Goal: Information Seeking & Learning: Learn about a topic

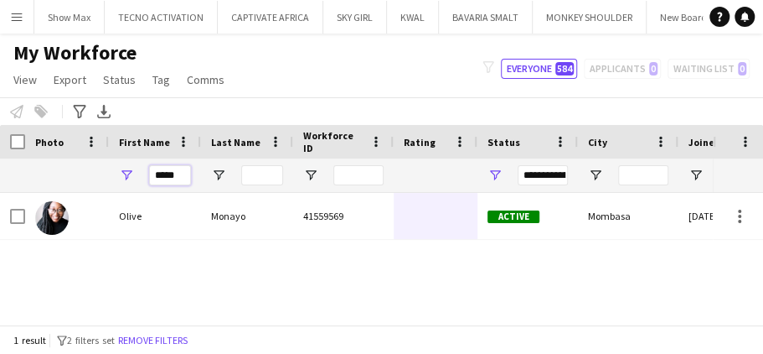
click at [178, 173] on input "*****" at bounding box center [170, 175] width 42 height 20
type input "*"
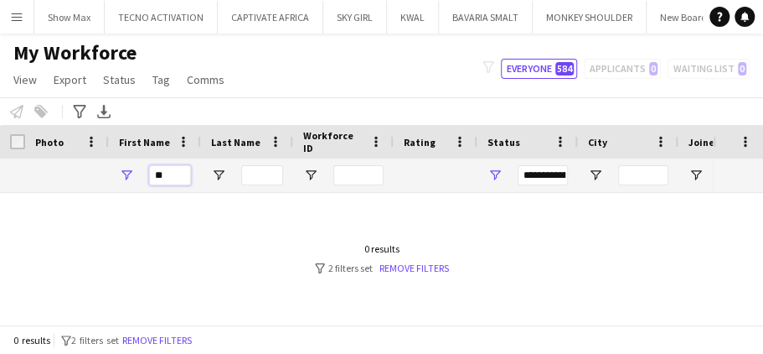
type input "*"
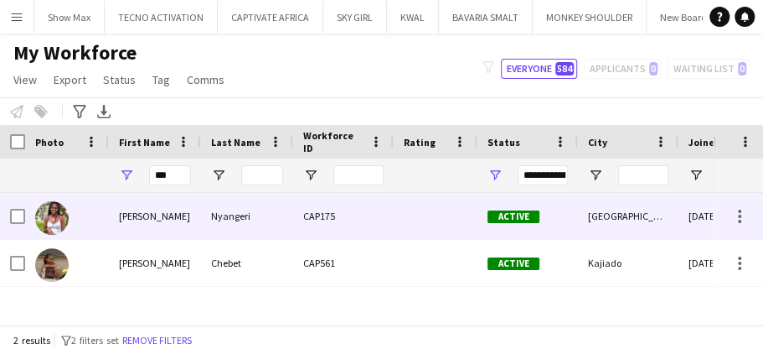
click at [252, 217] on div "Nyangeri" at bounding box center [247, 216] width 92 height 46
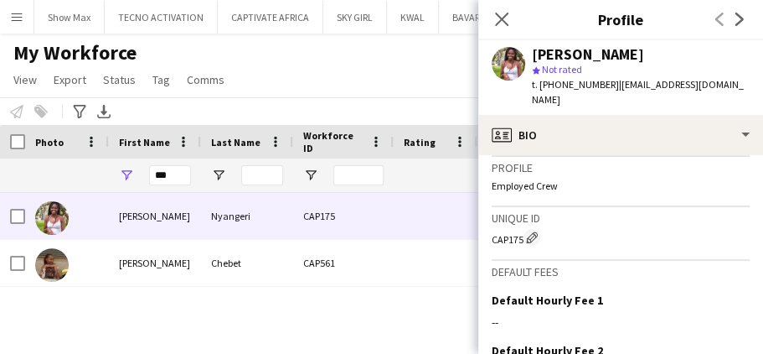
scroll to position [798, 0]
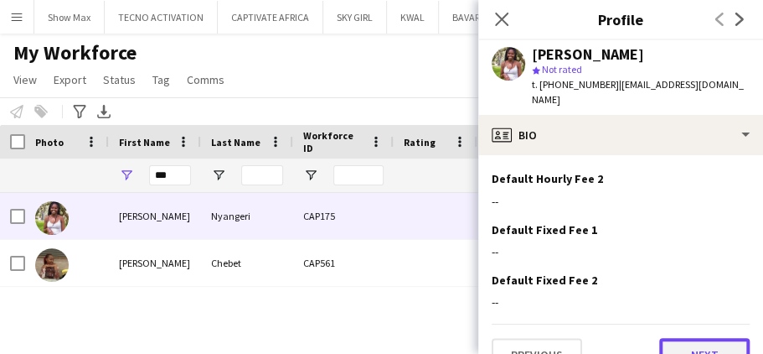
click at [673, 338] on button "Next" at bounding box center [704, 355] width 90 height 34
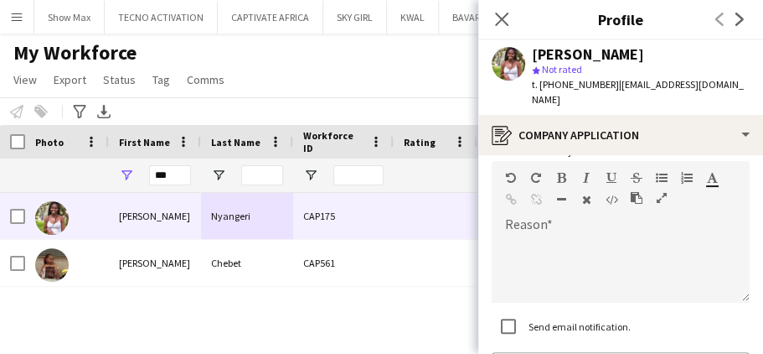
scroll to position [246, 0]
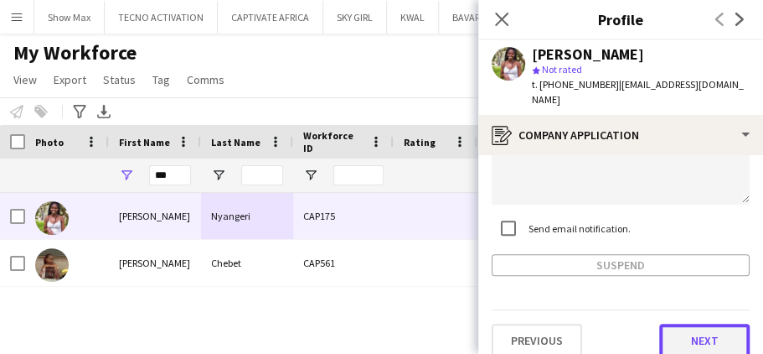
click at [660, 323] on button "Next" at bounding box center [704, 340] width 90 height 34
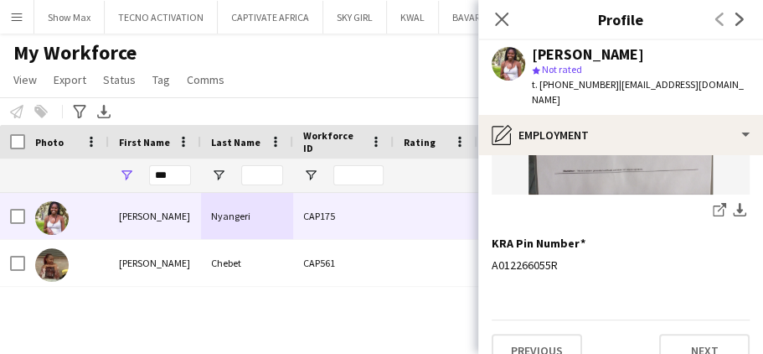
scroll to position [404, 0]
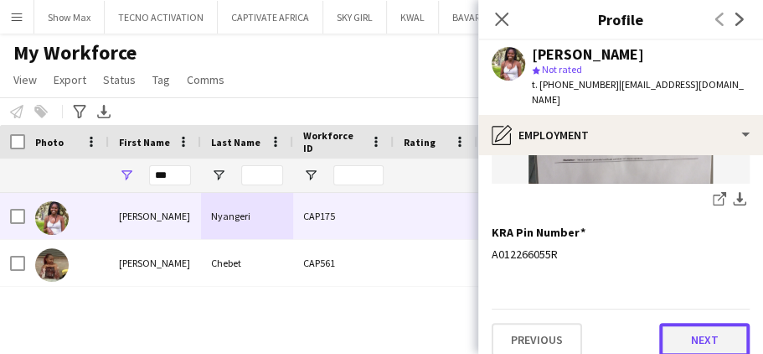
click at [661, 323] on button "Next" at bounding box center [704, 340] width 90 height 34
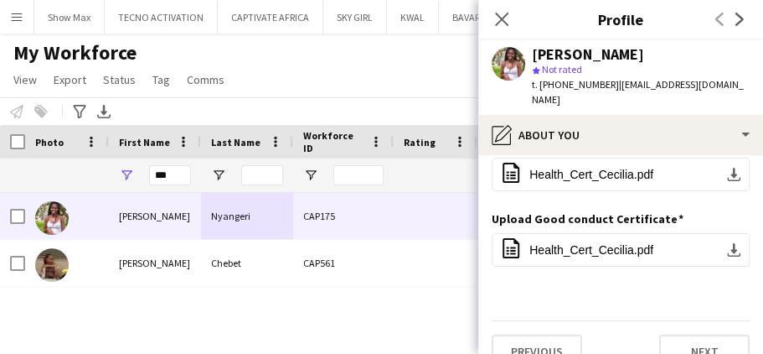
scroll to position [44, 0]
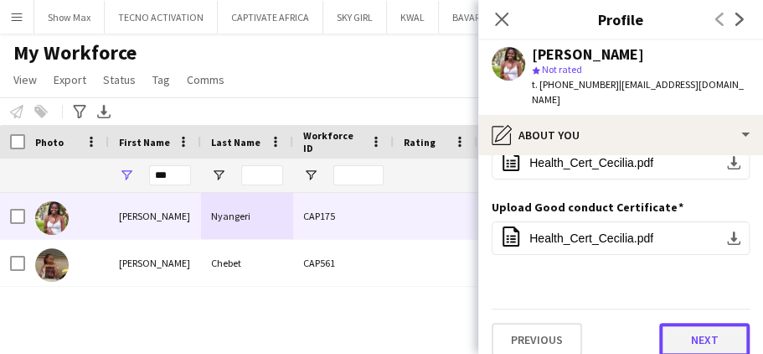
click at [676, 323] on button "Next" at bounding box center [704, 340] width 90 height 34
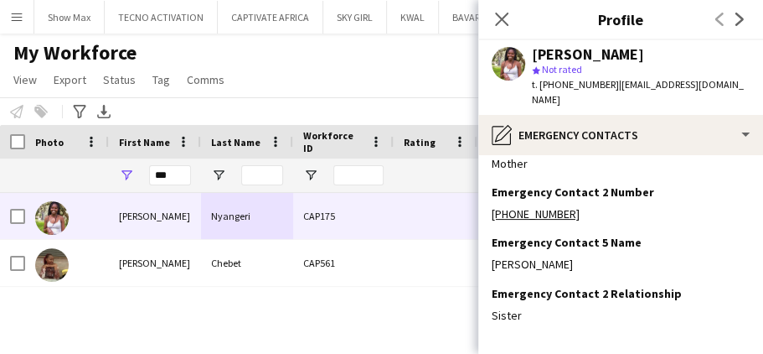
scroll to position [197, 0]
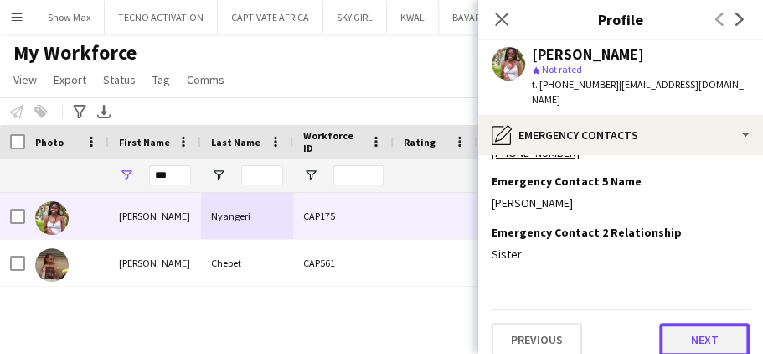
click at [666, 323] on button "Next" at bounding box center [704, 340] width 90 height 34
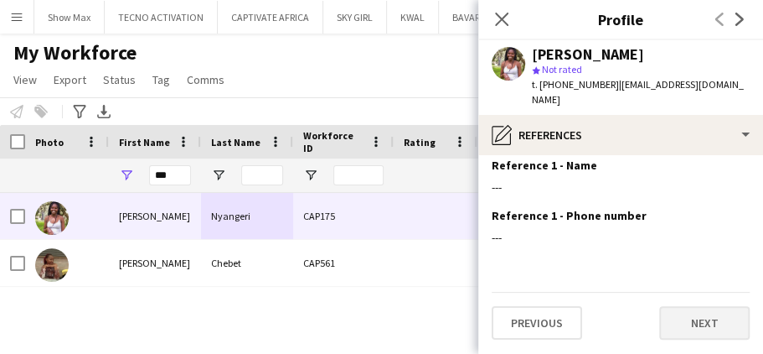
scroll to position [0, 0]
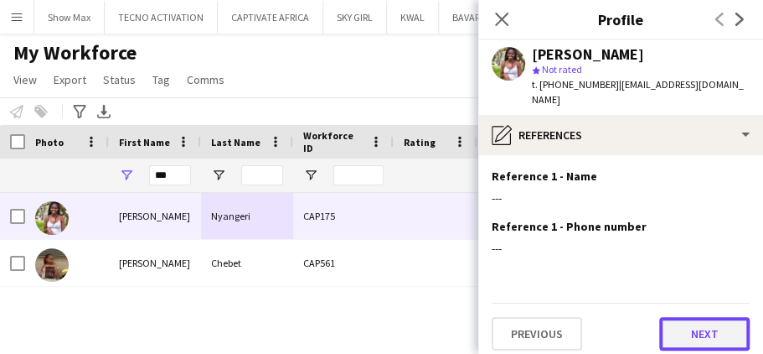
click at [672, 317] on button "Next" at bounding box center [704, 334] width 90 height 34
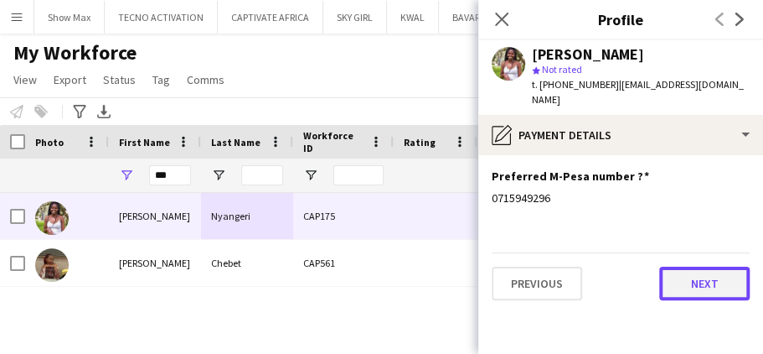
click at [681, 270] on button "Next" at bounding box center [704, 283] width 90 height 34
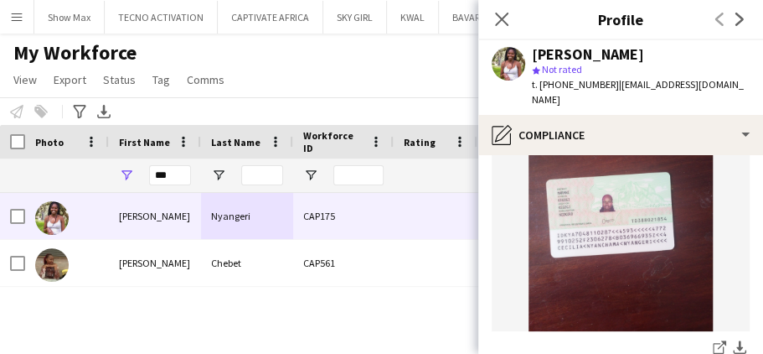
scroll to position [896, 0]
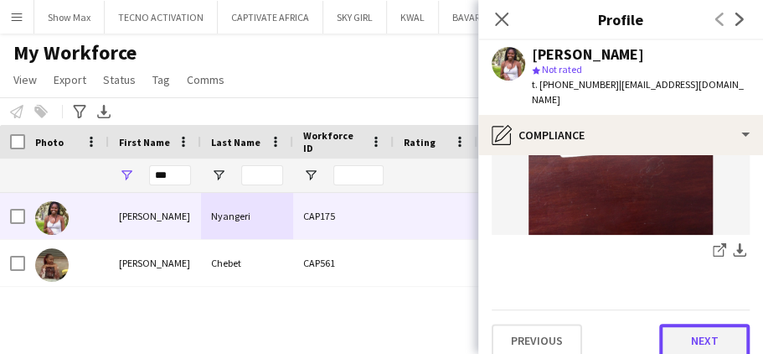
click at [665, 323] on button "Next" at bounding box center [704, 340] width 90 height 34
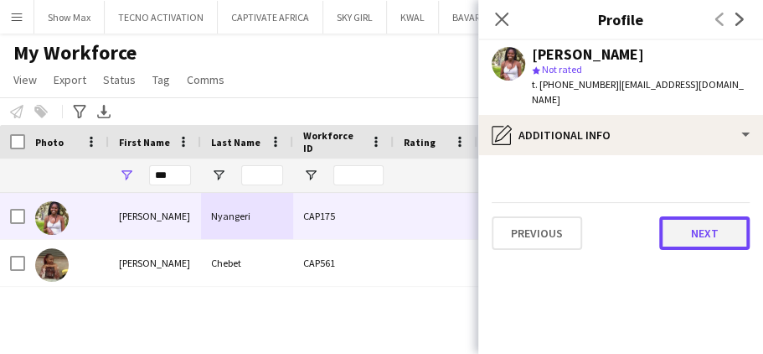
click at [673, 218] on button "Next" at bounding box center [704, 233] width 90 height 34
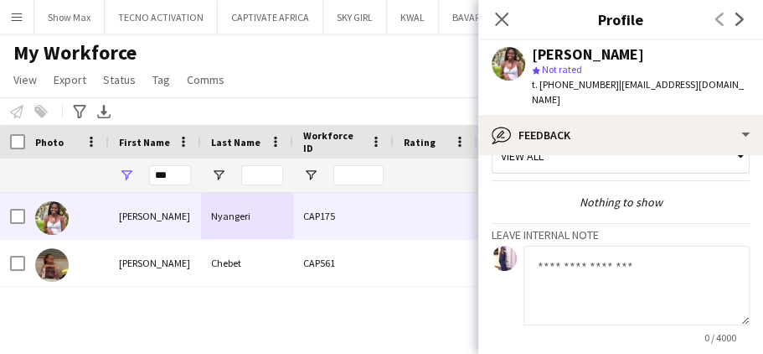
scroll to position [186, 0]
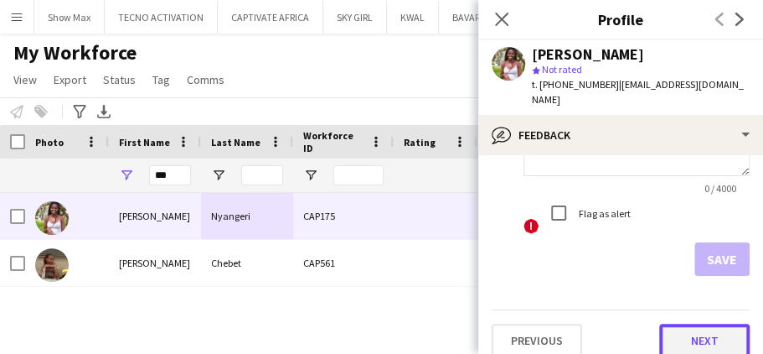
click at [674, 323] on button "Next" at bounding box center [704, 340] width 90 height 34
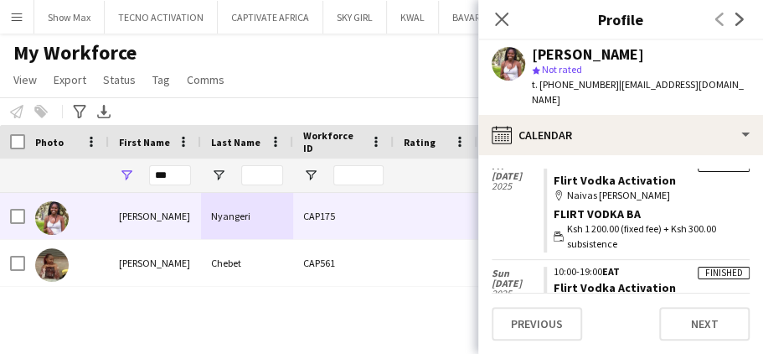
scroll to position [362, 0]
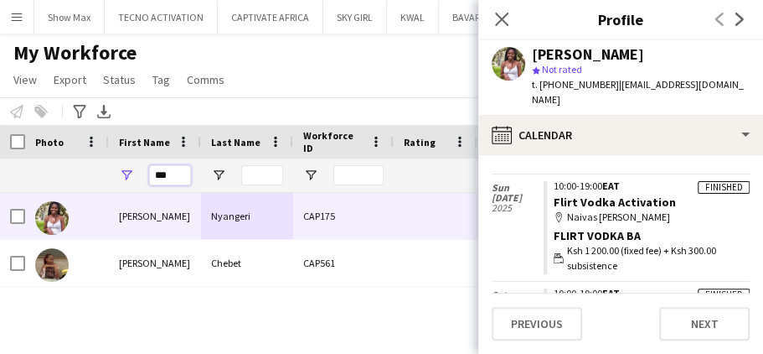
click at [173, 176] on input "***" at bounding box center [170, 175] width 42 height 20
type input "*"
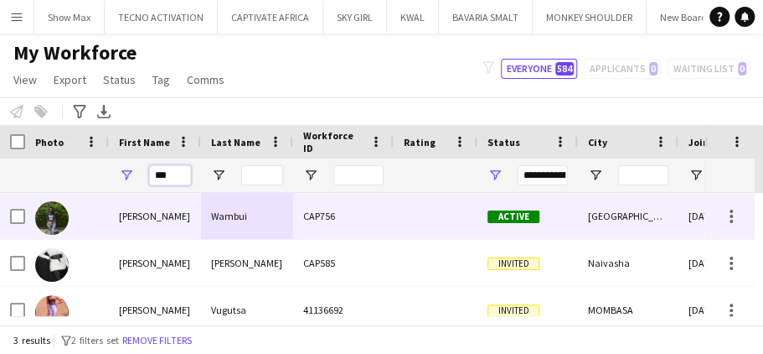
type input "***"
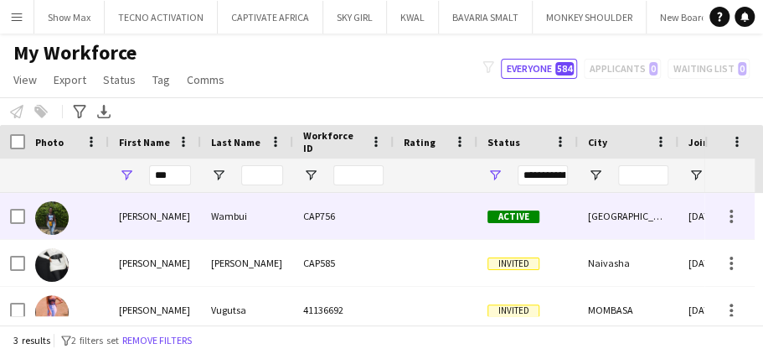
click at [255, 215] on div "Wambui" at bounding box center [247, 216] width 92 height 46
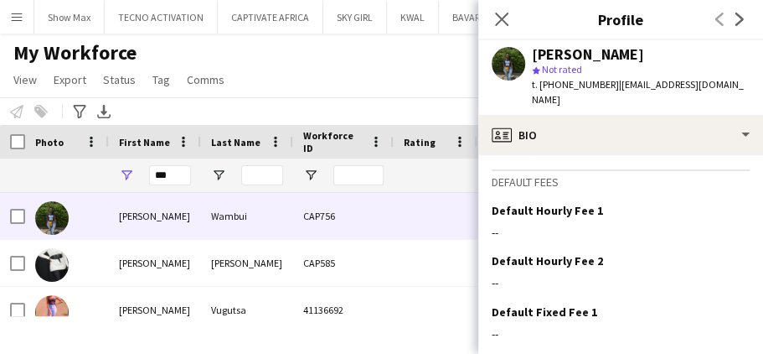
scroll to position [786, 0]
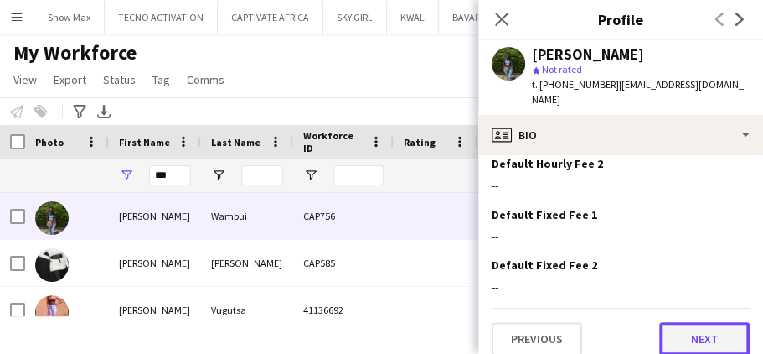
click at [669, 322] on button "Next" at bounding box center [704, 339] width 90 height 34
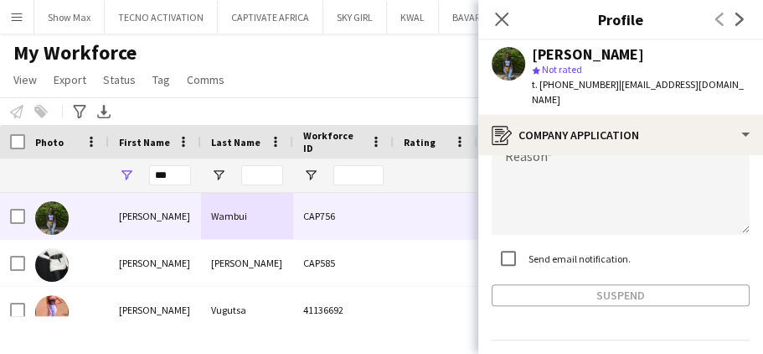
scroll to position [246, 0]
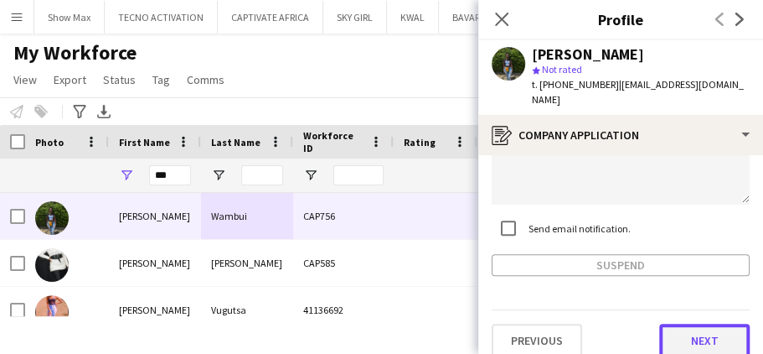
click at [659, 323] on button "Next" at bounding box center [704, 340] width 90 height 34
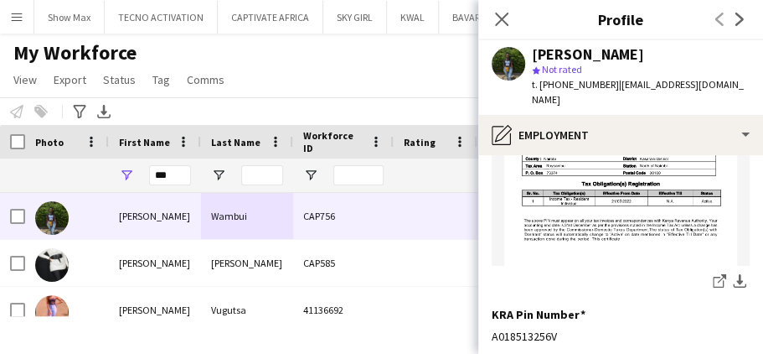
scroll to position [404, 0]
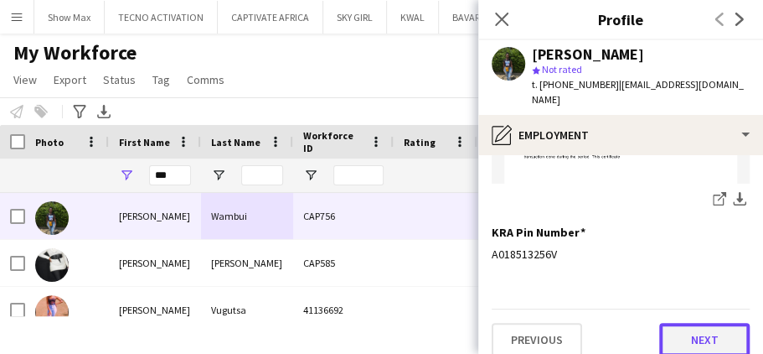
click at [675, 325] on button "Next" at bounding box center [704, 340] width 90 height 34
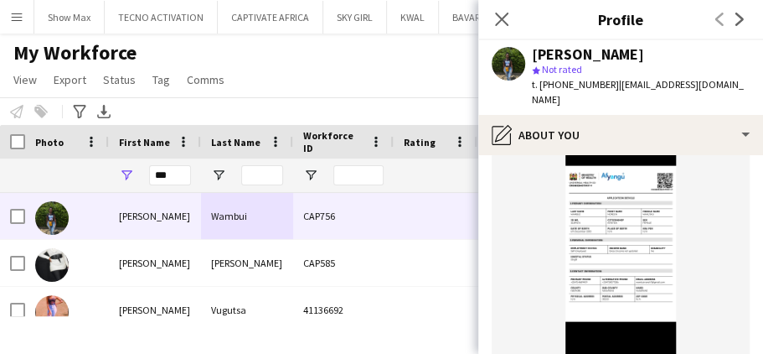
scroll to position [509, 0]
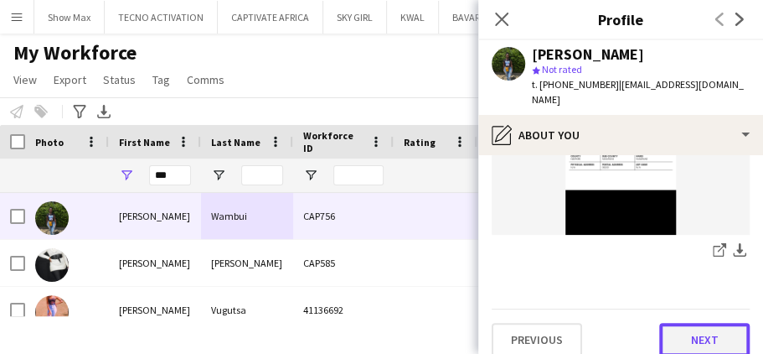
click at [669, 323] on button "Next" at bounding box center [704, 340] width 90 height 34
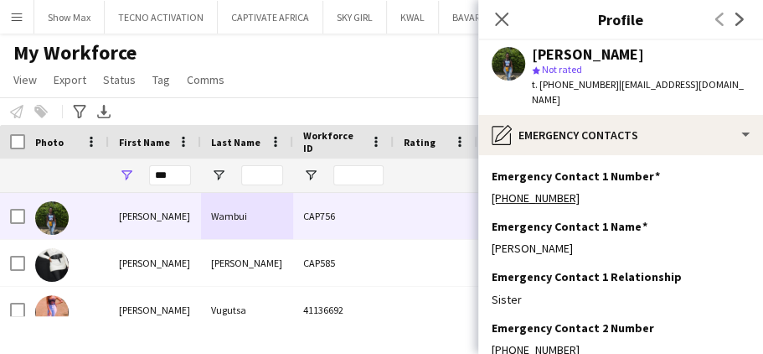
scroll to position [197, 0]
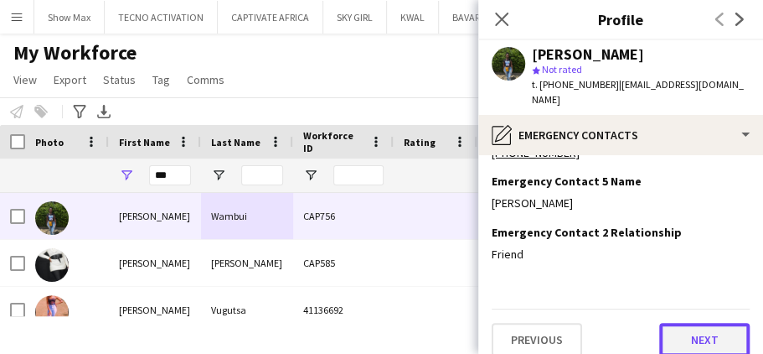
click at [664, 323] on button "Next" at bounding box center [704, 340] width 90 height 34
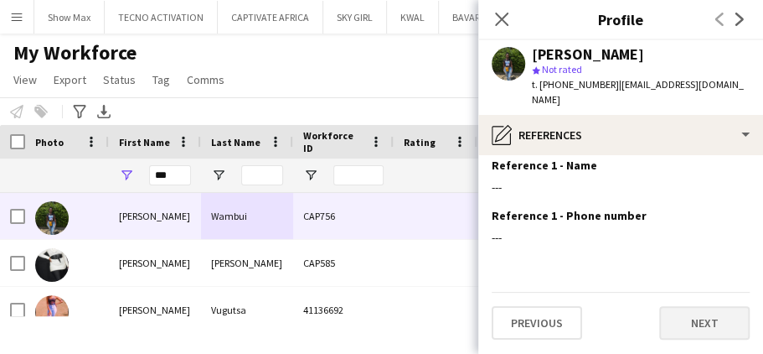
scroll to position [0, 0]
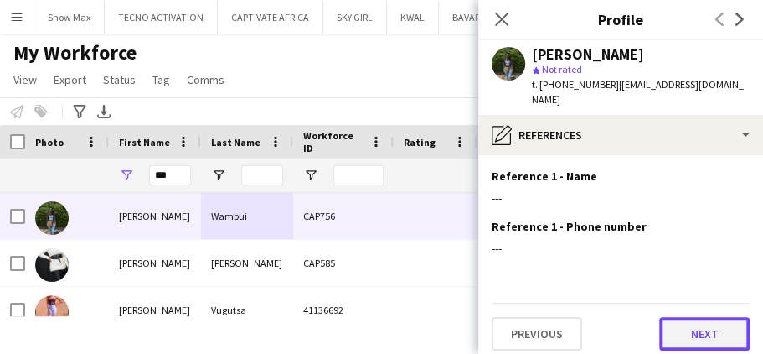
click at [679, 319] on button "Next" at bounding box center [704, 334] width 90 height 34
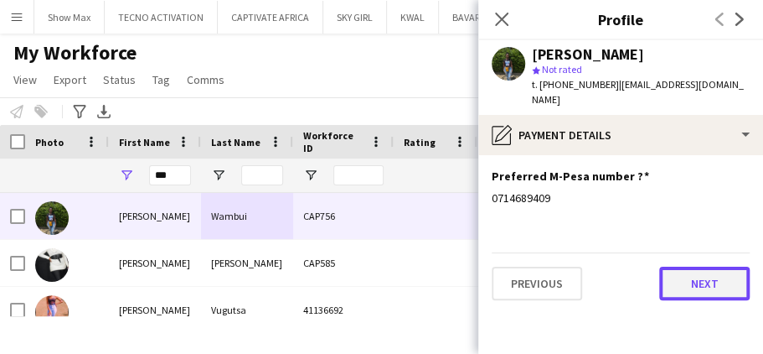
click at [674, 266] on button "Next" at bounding box center [704, 283] width 90 height 34
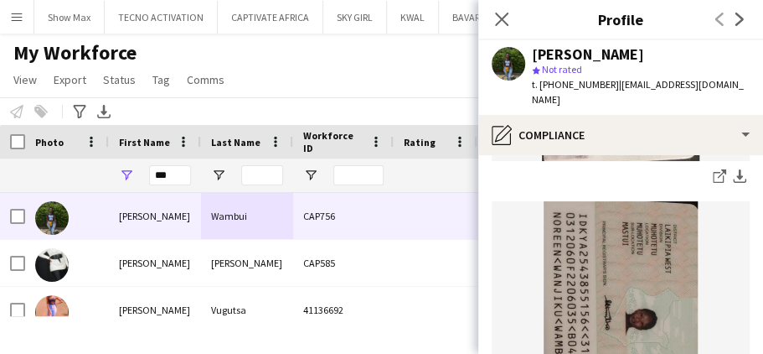
scroll to position [896, 0]
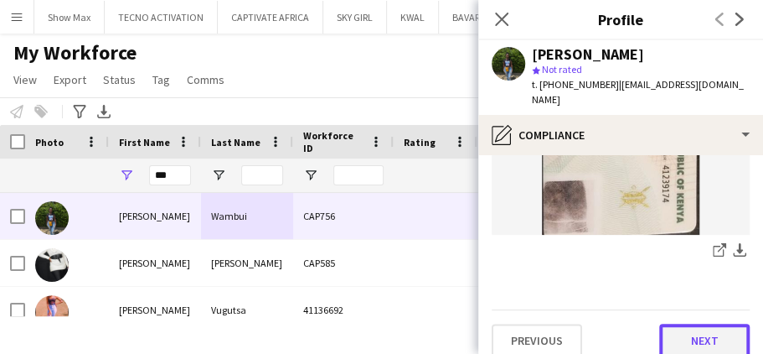
click at [668, 323] on button "Next" at bounding box center [704, 340] width 90 height 34
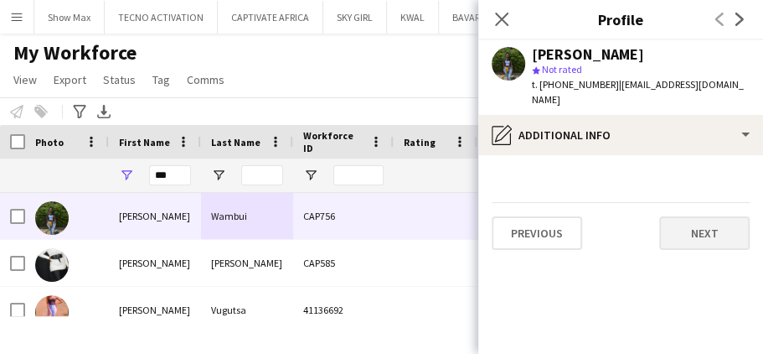
scroll to position [0, 0]
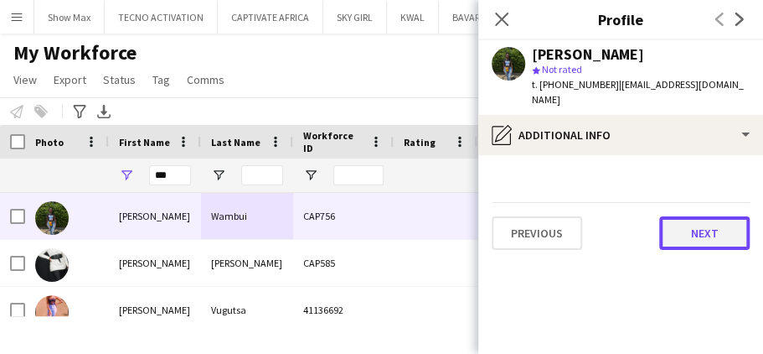
click at [684, 218] on button "Next" at bounding box center [704, 233] width 90 height 34
click at [677, 218] on button "Next" at bounding box center [704, 233] width 90 height 34
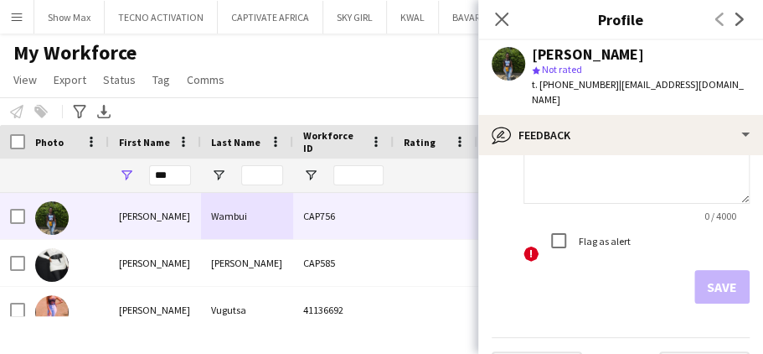
scroll to position [186, 0]
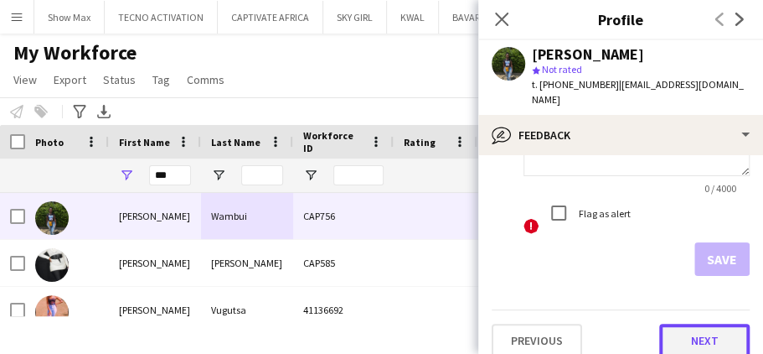
click at [667, 323] on button "Next" at bounding box center [704, 340] width 90 height 34
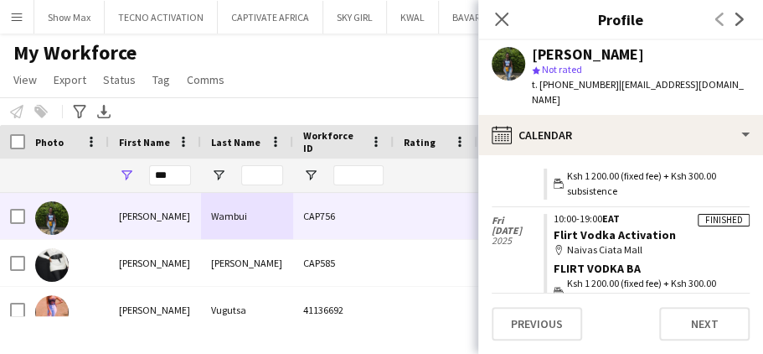
scroll to position [547, 0]
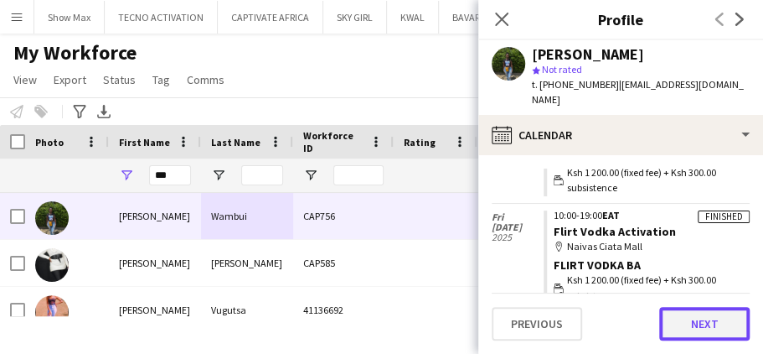
click at [679, 320] on button "Next" at bounding box center [704, 324] width 90 height 34
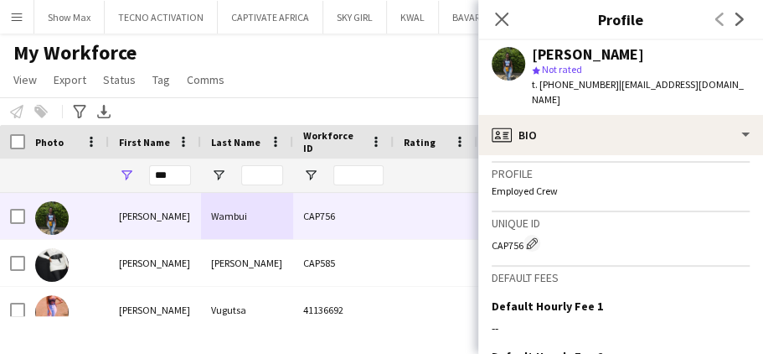
scroll to position [786, 0]
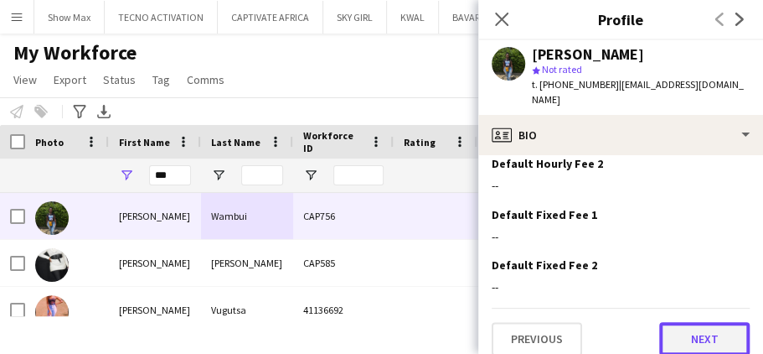
click at [678, 323] on button "Next" at bounding box center [704, 339] width 90 height 34
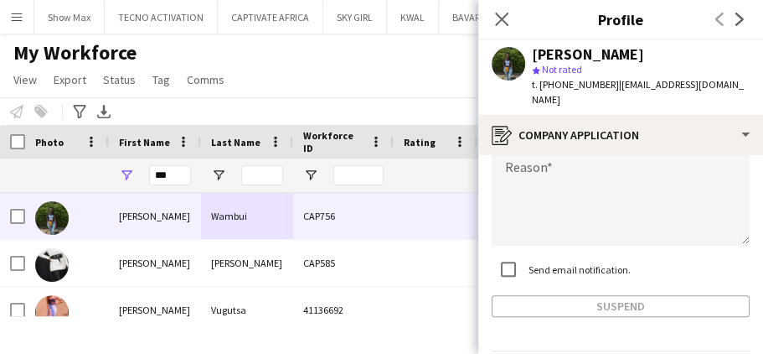
scroll to position [246, 0]
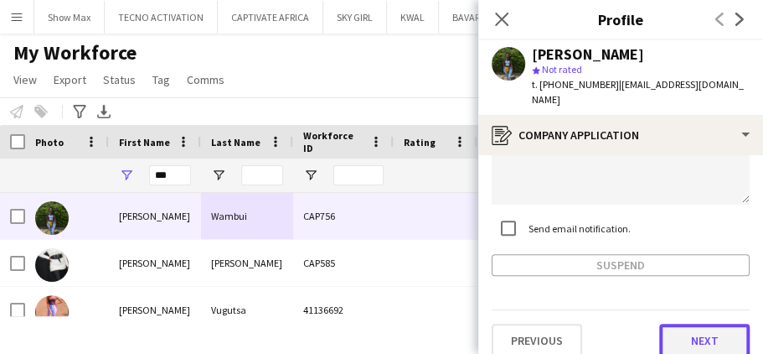
click at [677, 323] on button "Next" at bounding box center [704, 340] width 90 height 34
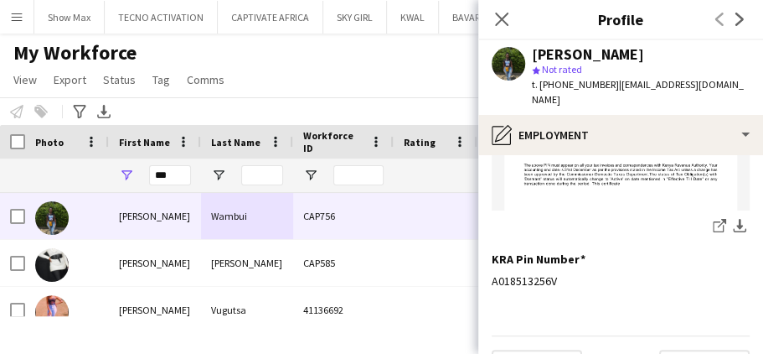
scroll to position [404, 0]
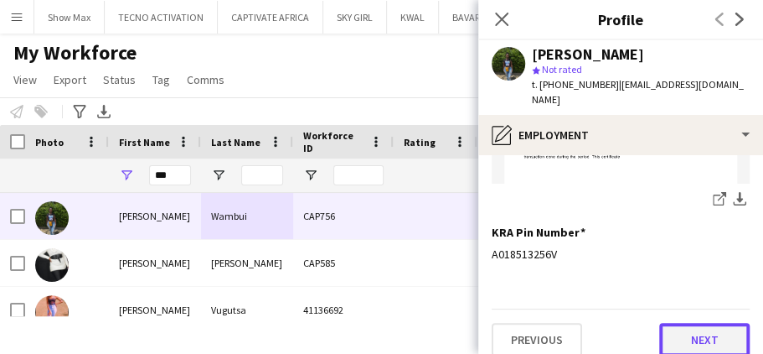
click at [670, 323] on button "Next" at bounding box center [704, 340] width 90 height 34
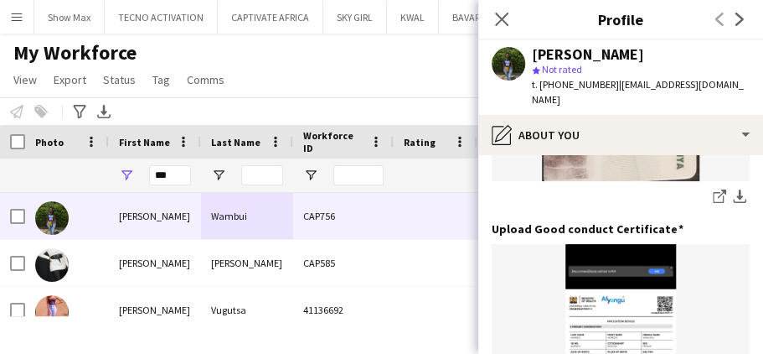
scroll to position [509, 0]
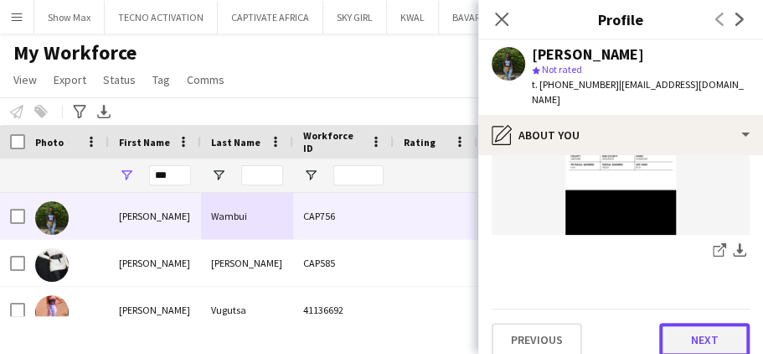
click at [674, 323] on button "Next" at bounding box center [704, 340] width 90 height 34
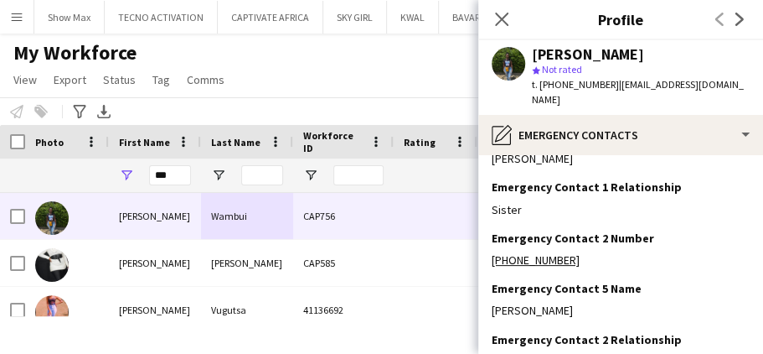
scroll to position [197, 0]
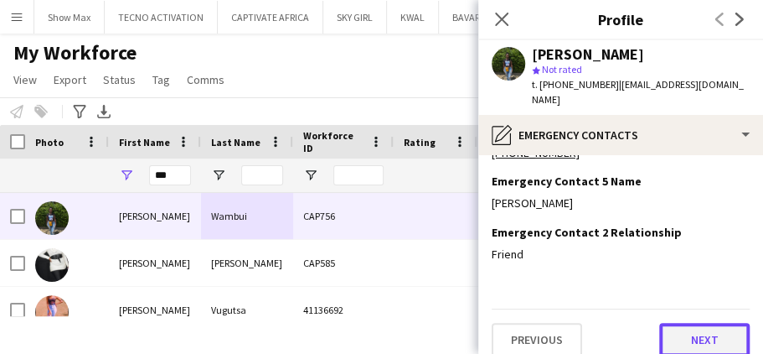
click at [668, 323] on button "Next" at bounding box center [704, 340] width 90 height 34
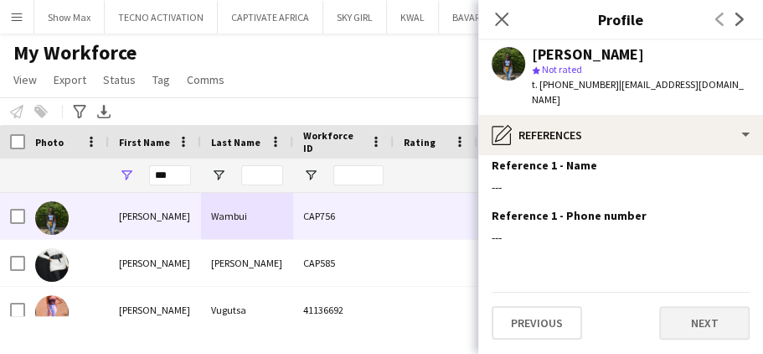
scroll to position [0, 0]
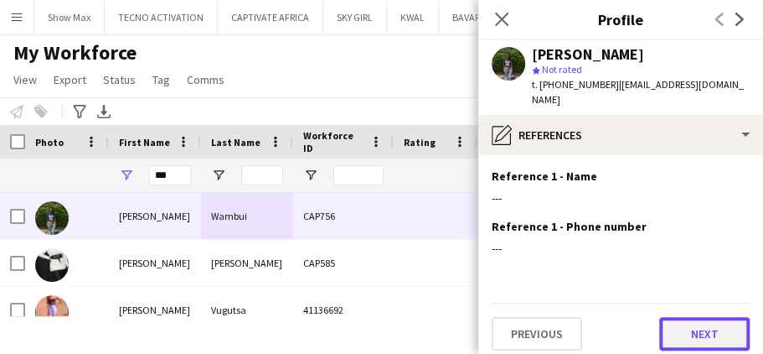
click at [667, 322] on button "Next" at bounding box center [704, 334] width 90 height 34
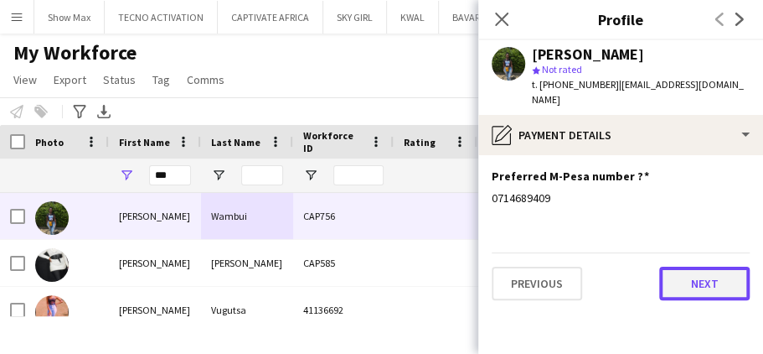
click at [686, 273] on button "Next" at bounding box center [704, 283] width 90 height 34
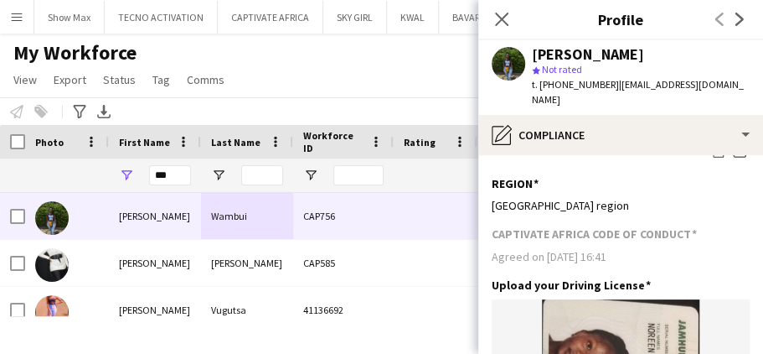
scroll to position [896, 0]
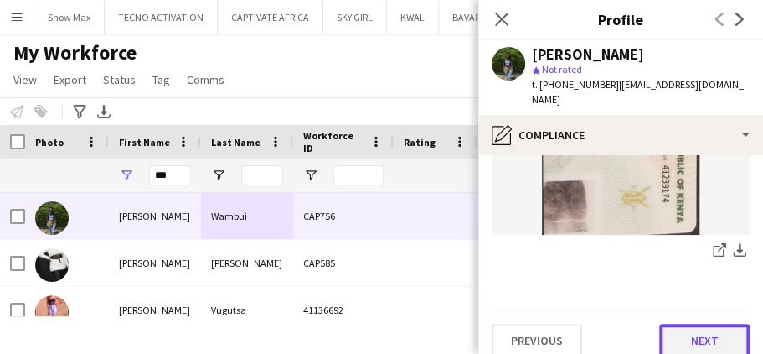
click at [673, 327] on button "Next" at bounding box center [704, 340] width 90 height 34
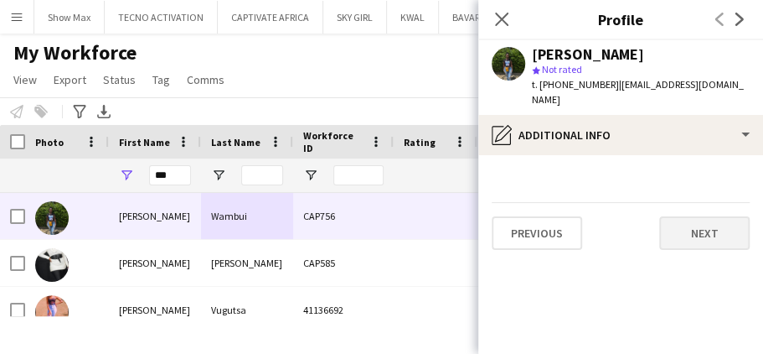
scroll to position [0, 0]
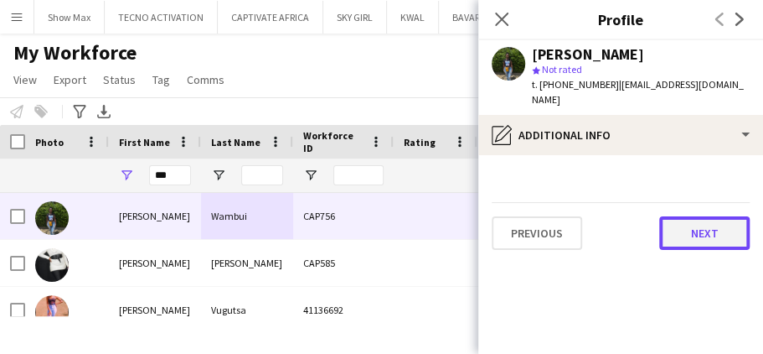
click at [685, 224] on button "Next" at bounding box center [704, 233] width 90 height 34
click at [683, 221] on button "Next" at bounding box center [704, 233] width 90 height 34
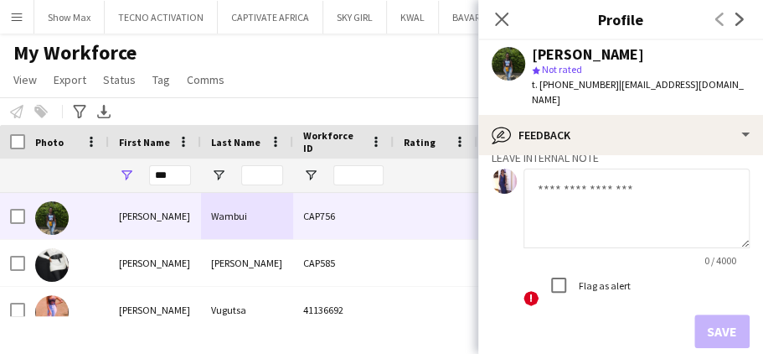
scroll to position [186, 0]
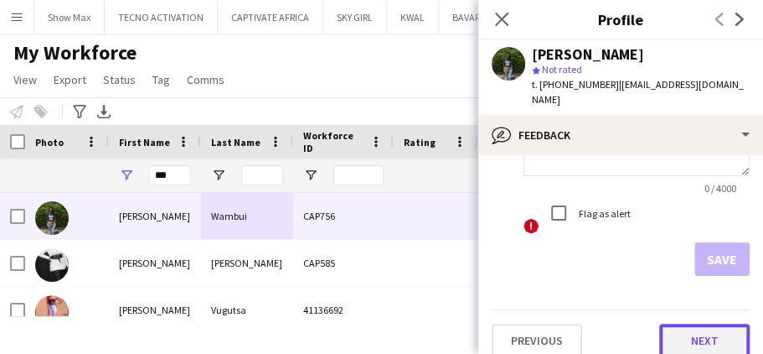
click at [670, 323] on button "Next" at bounding box center [704, 340] width 90 height 34
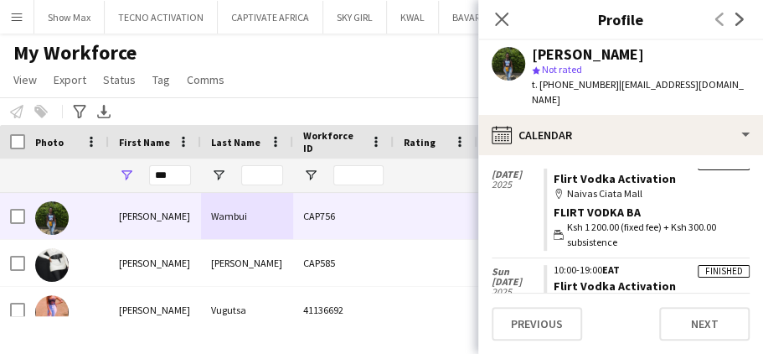
scroll to position [275, 0]
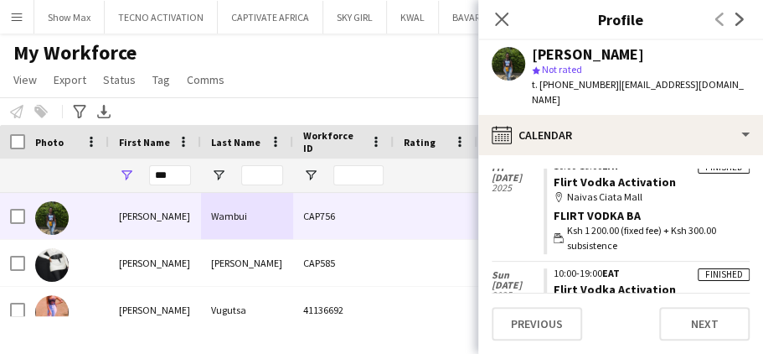
click at [499, 14] on icon "Close pop-in" at bounding box center [501, 19] width 13 height 13
